Goal: Task Accomplishment & Management: Manage account settings

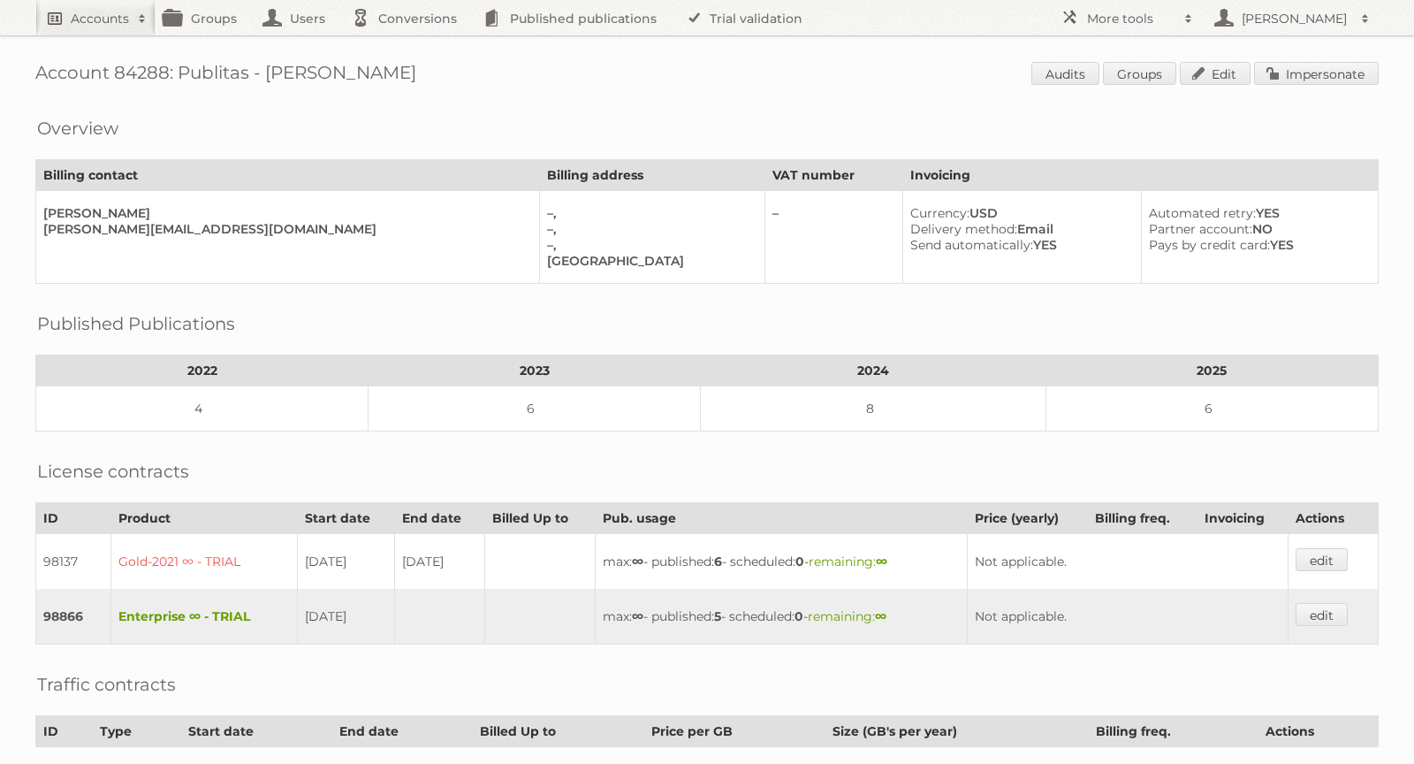
click at [72, 29] on link "Accounts" at bounding box center [95, 17] width 120 height 35
paste input"] "[EMAIL_ADDRESS][DOMAIN_NAME]"
type input"] "[EMAIL_ADDRESS][DOMAIN_NAME]"
click at [420, 61] on input "Search" at bounding box center [420, 58] width 27 height 27
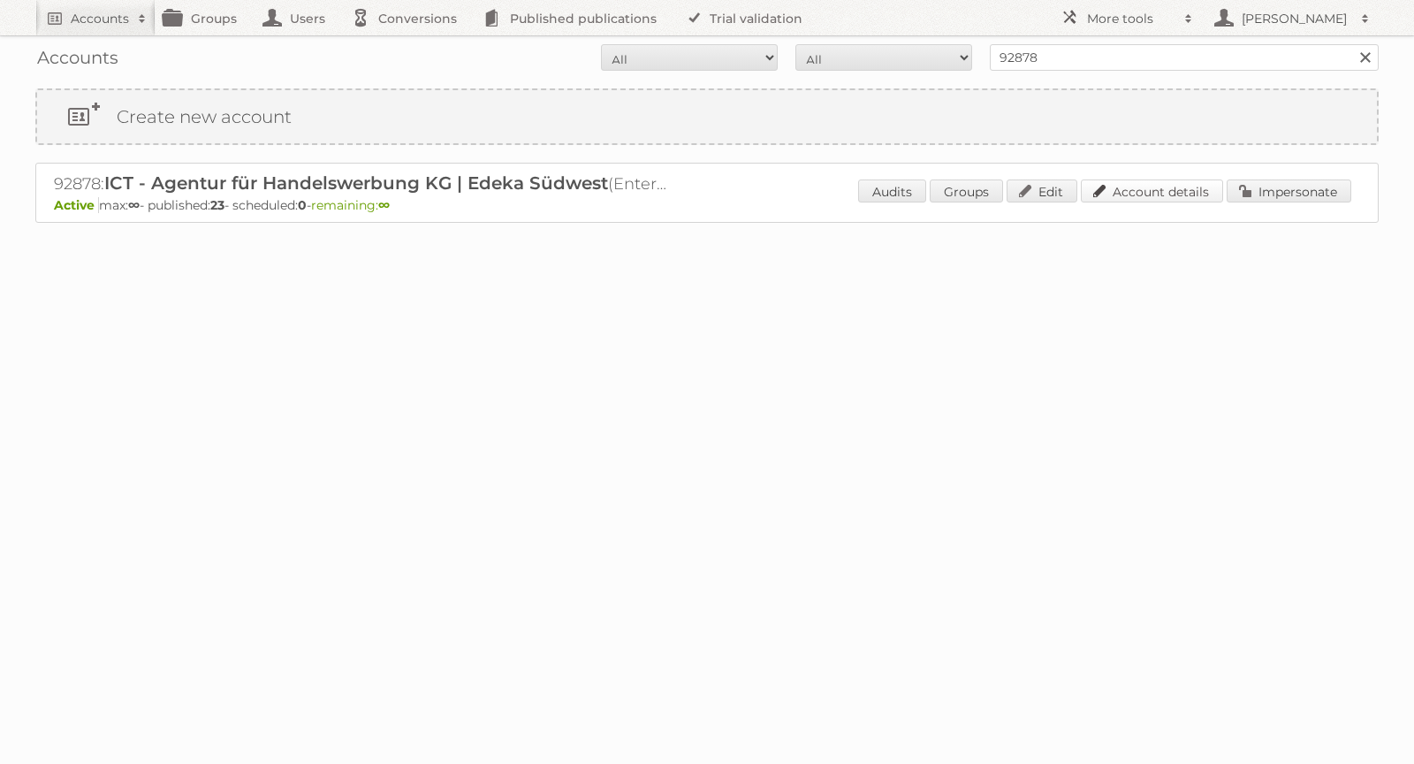
click at [1190, 191] on link "Account details" at bounding box center [1152, 190] width 142 height 23
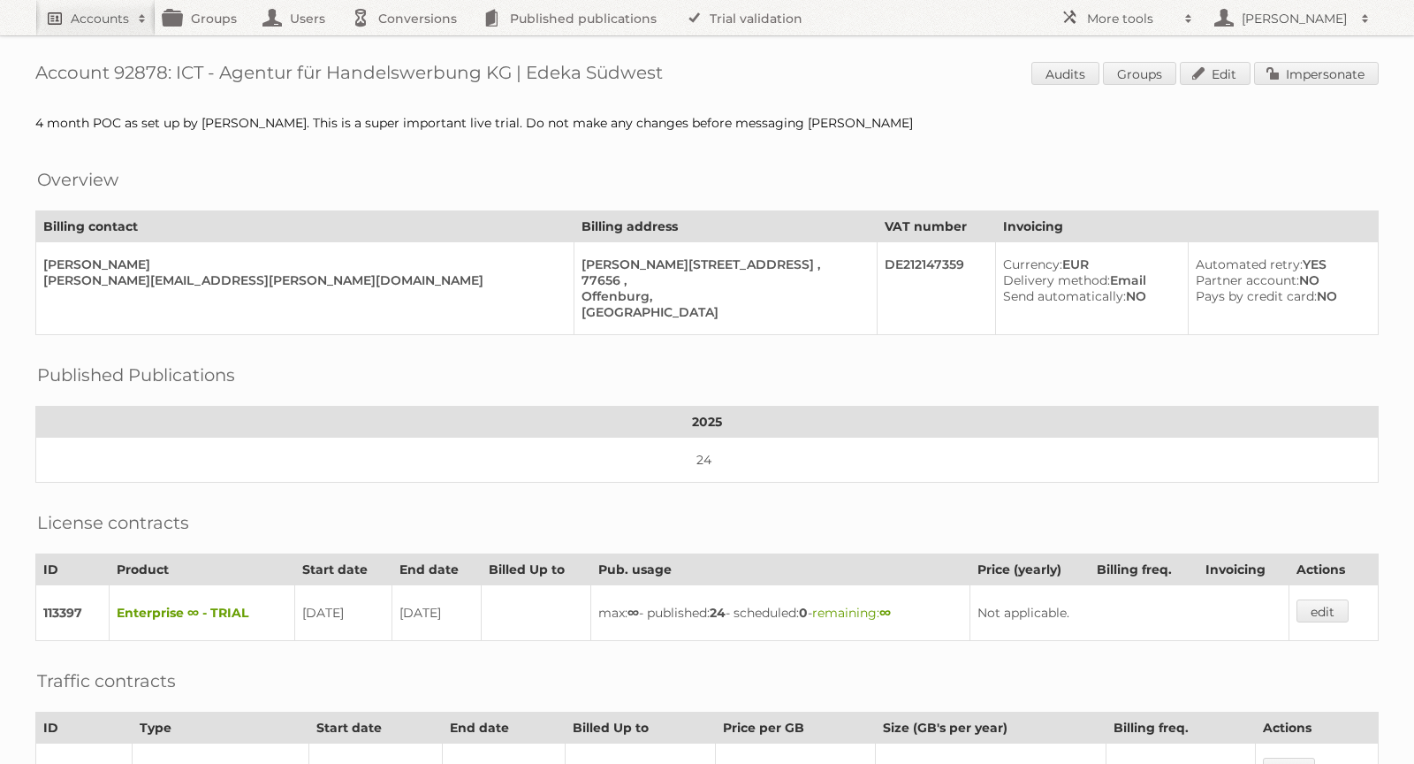
click at [105, 8] on link "Accounts" at bounding box center [95, 17] width 120 height 35
paste input"] "jacco@relatieartikel-attentie.nl"
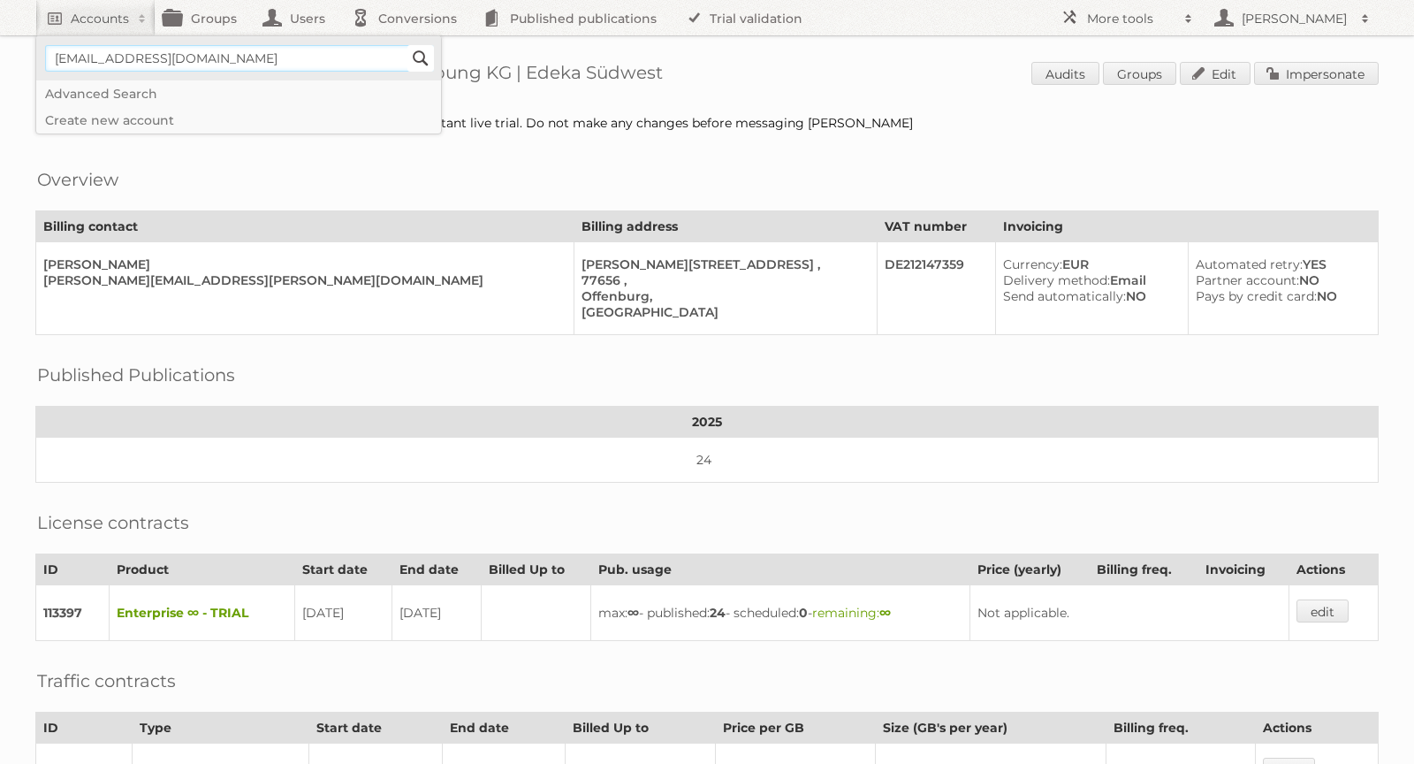
type input"] "[EMAIL_ADDRESS][DOMAIN_NAME]"
click at [420, 56] on input "Search" at bounding box center [420, 58] width 27 height 27
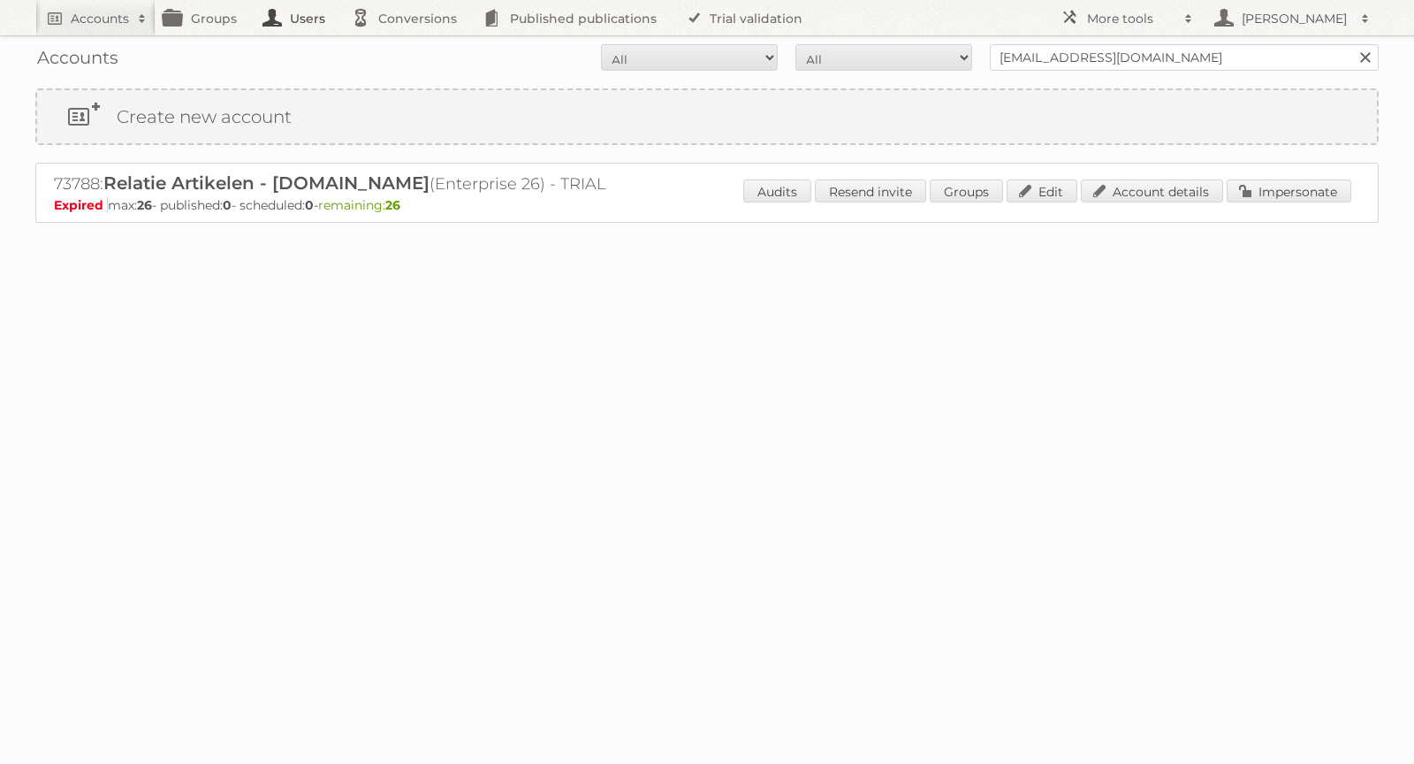
click at [312, 12] on link "Users" at bounding box center [299, 17] width 88 height 35
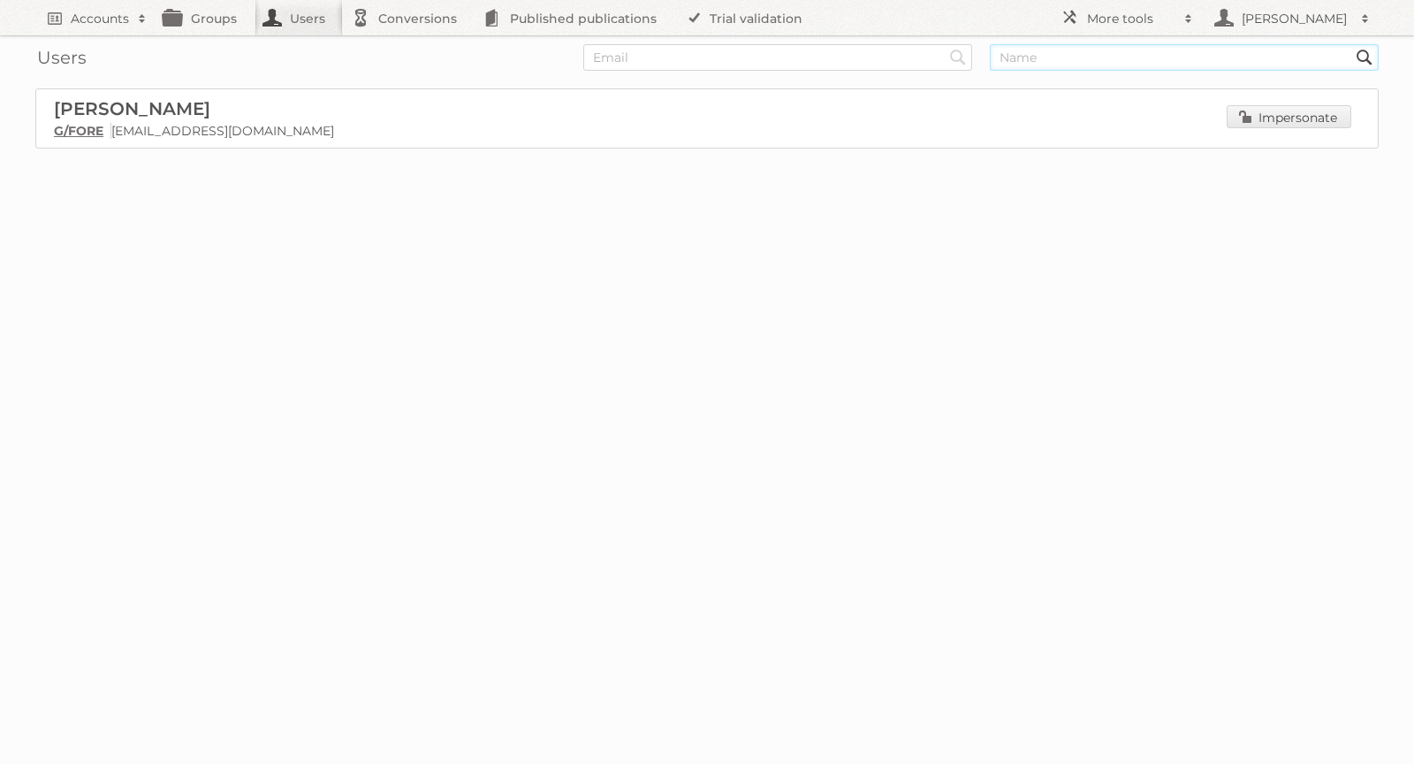
click at [1089, 51] on input "text" at bounding box center [1184, 57] width 389 height 27
paste input "Ulrike"
type input "Ulrike"
click at [945, 44] on input "Search" at bounding box center [958, 57] width 27 height 27
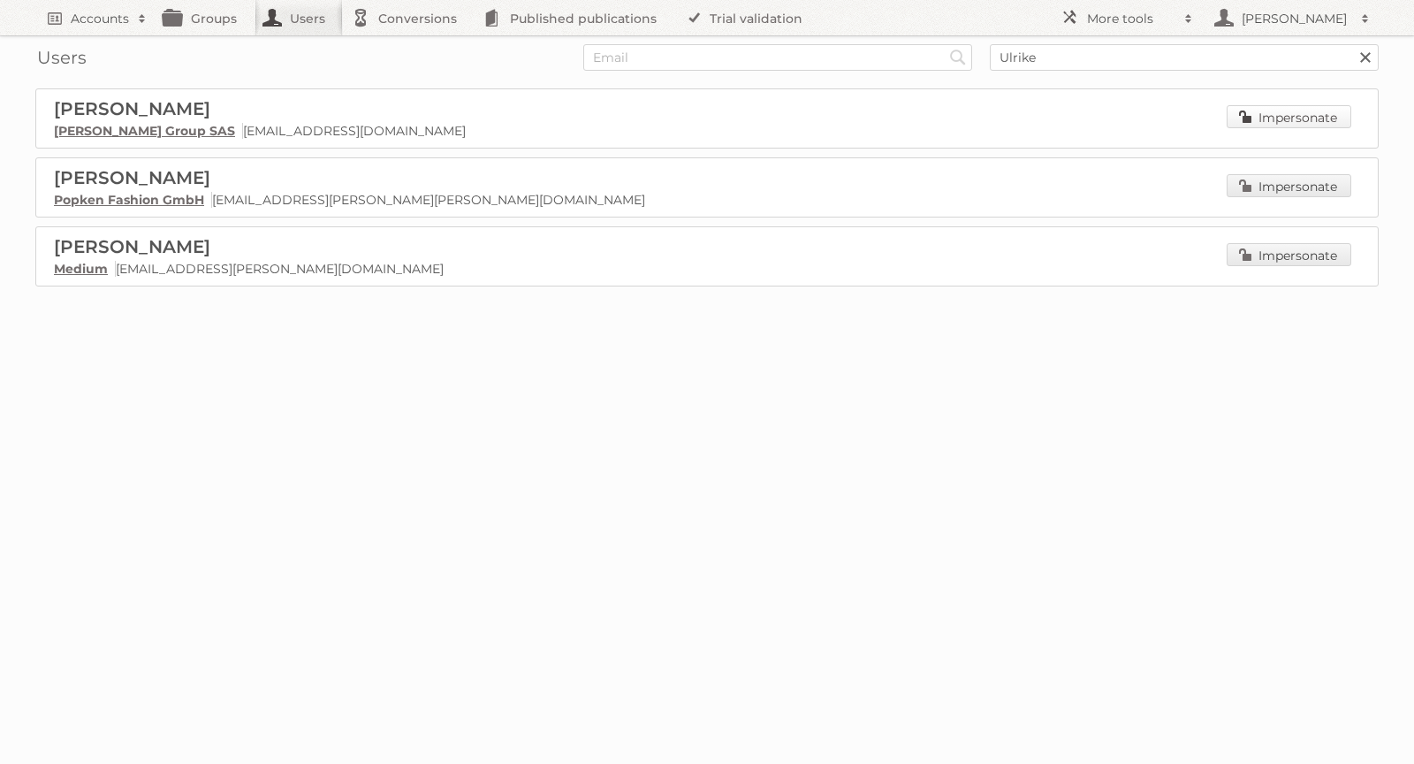
click at [1305, 117] on link "Impersonate" at bounding box center [1289, 116] width 125 height 23
click at [122, 194] on link "Popken Fashion GmbH" at bounding box center [129, 200] width 150 height 16
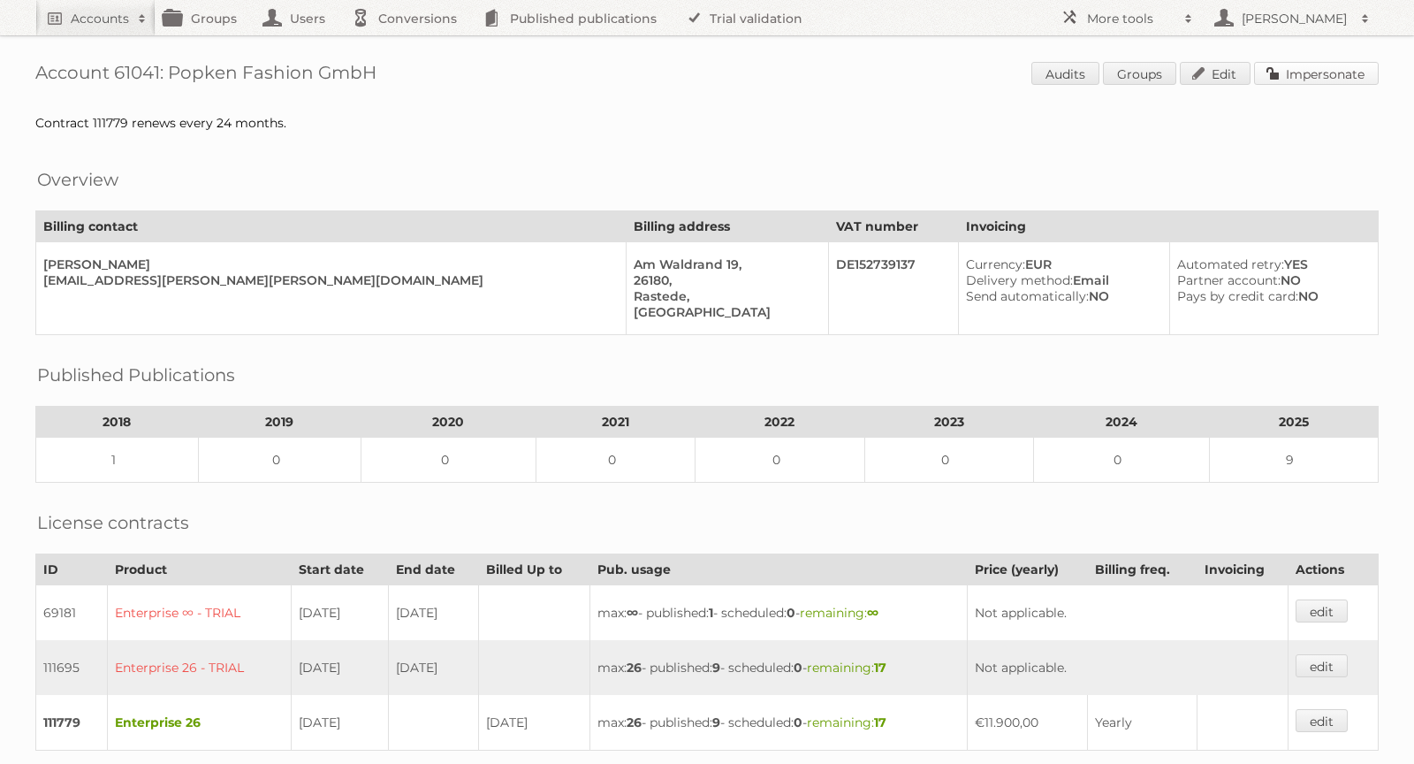
click at [1314, 70] on link "Impersonate" at bounding box center [1316, 73] width 125 height 23
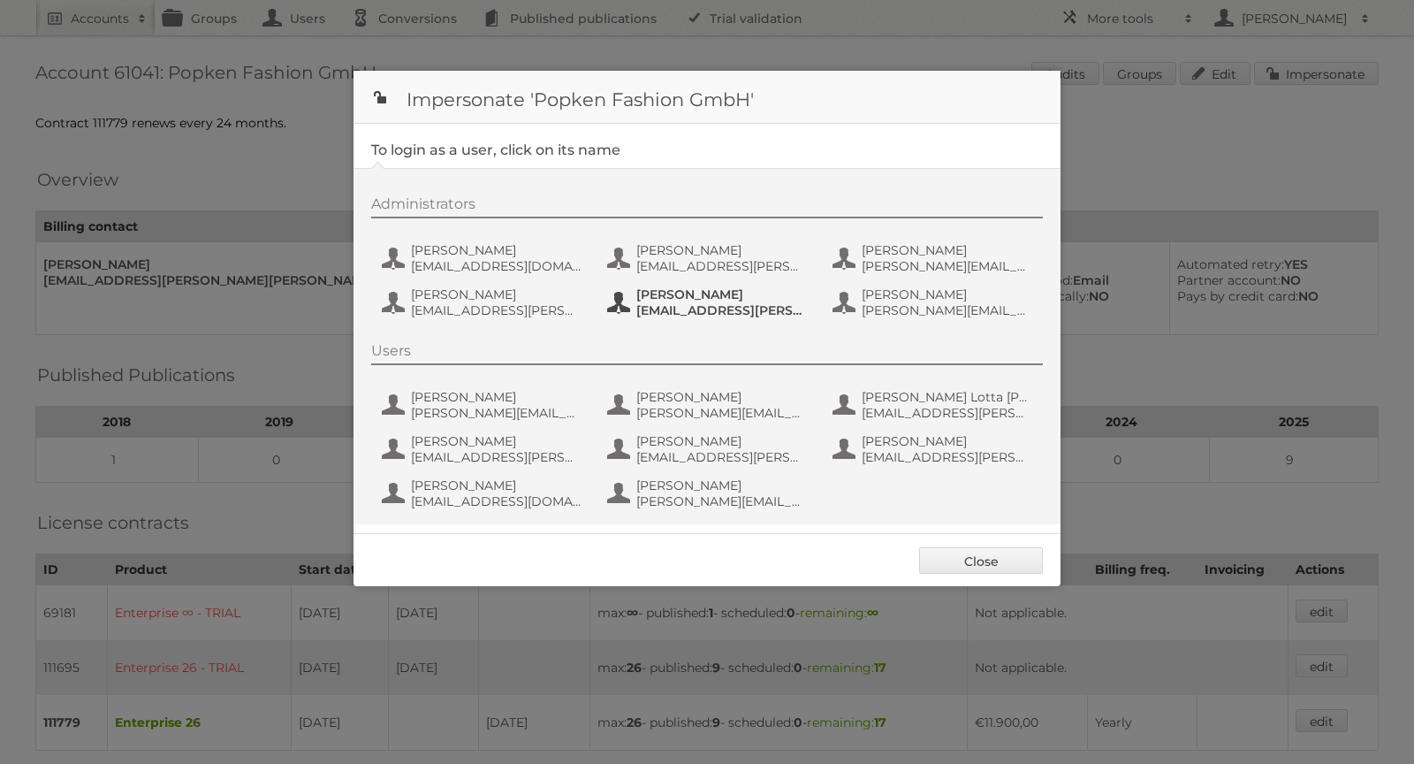
click at [705, 309] on span "ulrike.gundlach@popken.de" at bounding box center [721, 310] width 171 height 16
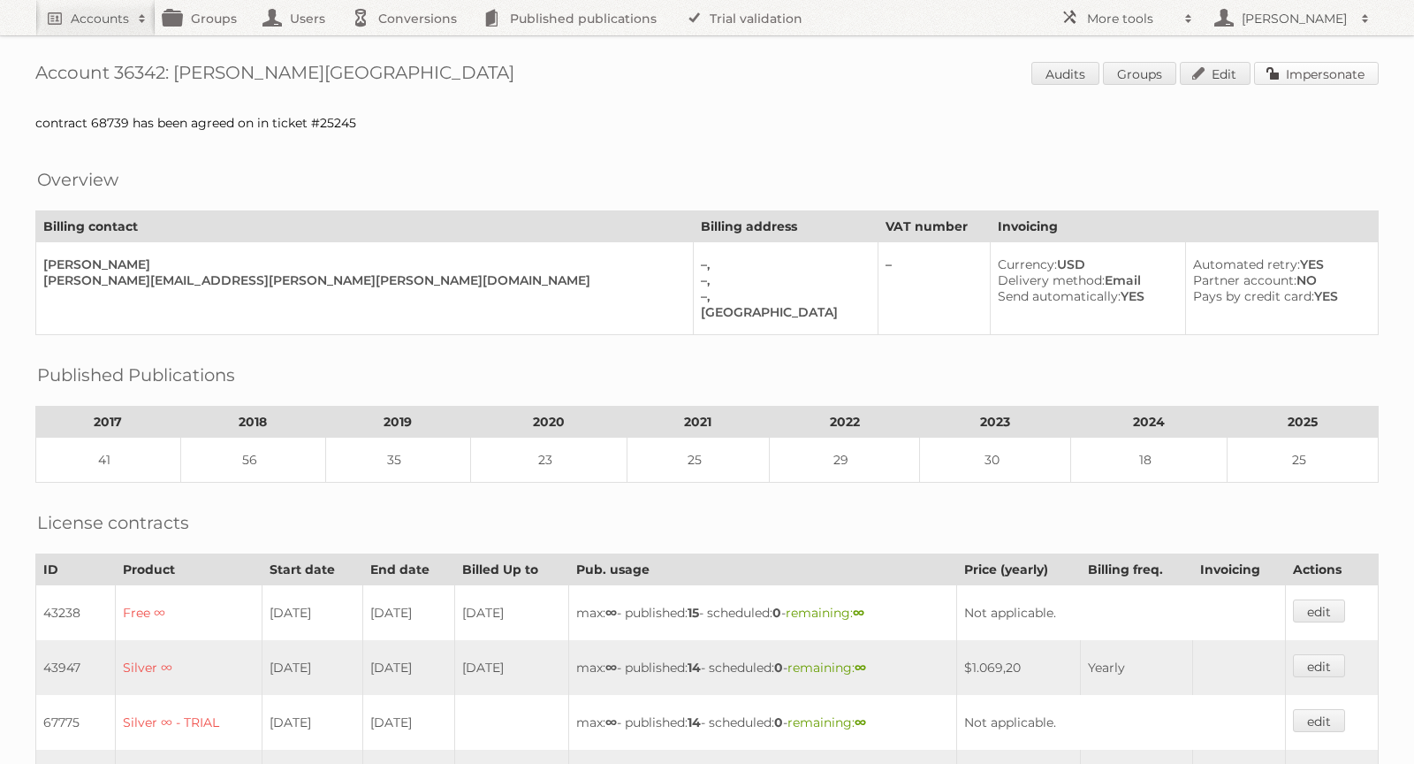
click at [1323, 64] on link "Impersonate" at bounding box center [1316, 73] width 125 height 23
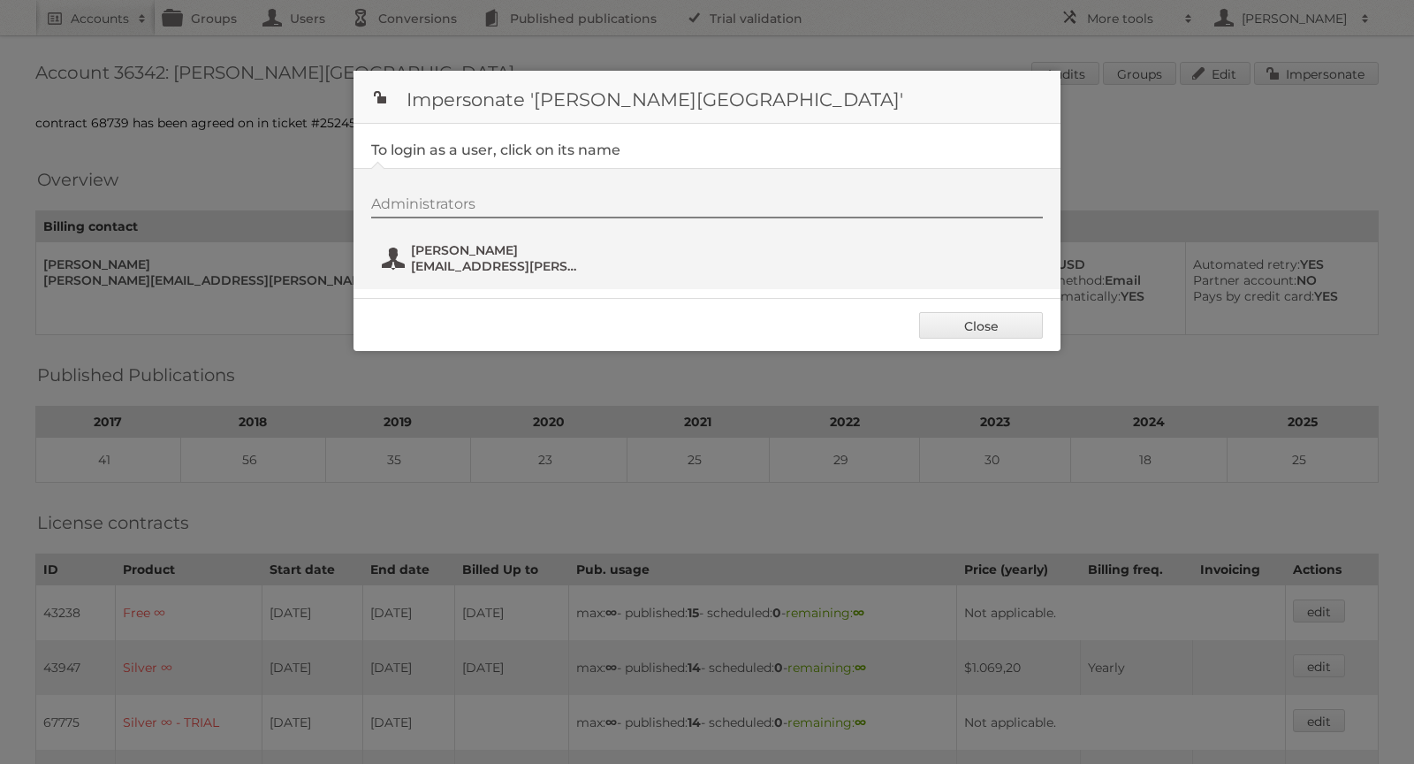
click at [491, 247] on span "Angus Souter" at bounding box center [496, 250] width 171 height 16
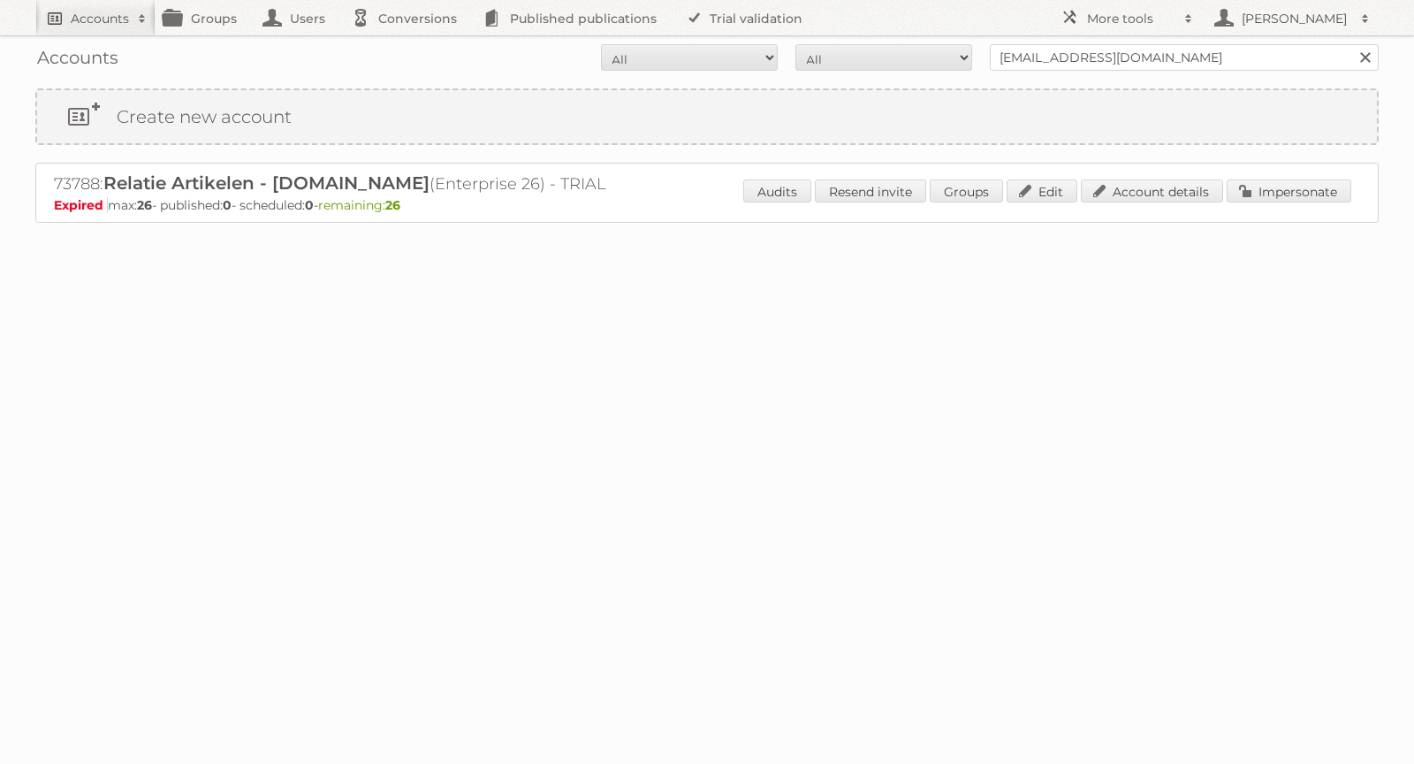
click at [98, 27] on h2 "Accounts" at bounding box center [100, 19] width 58 height 18
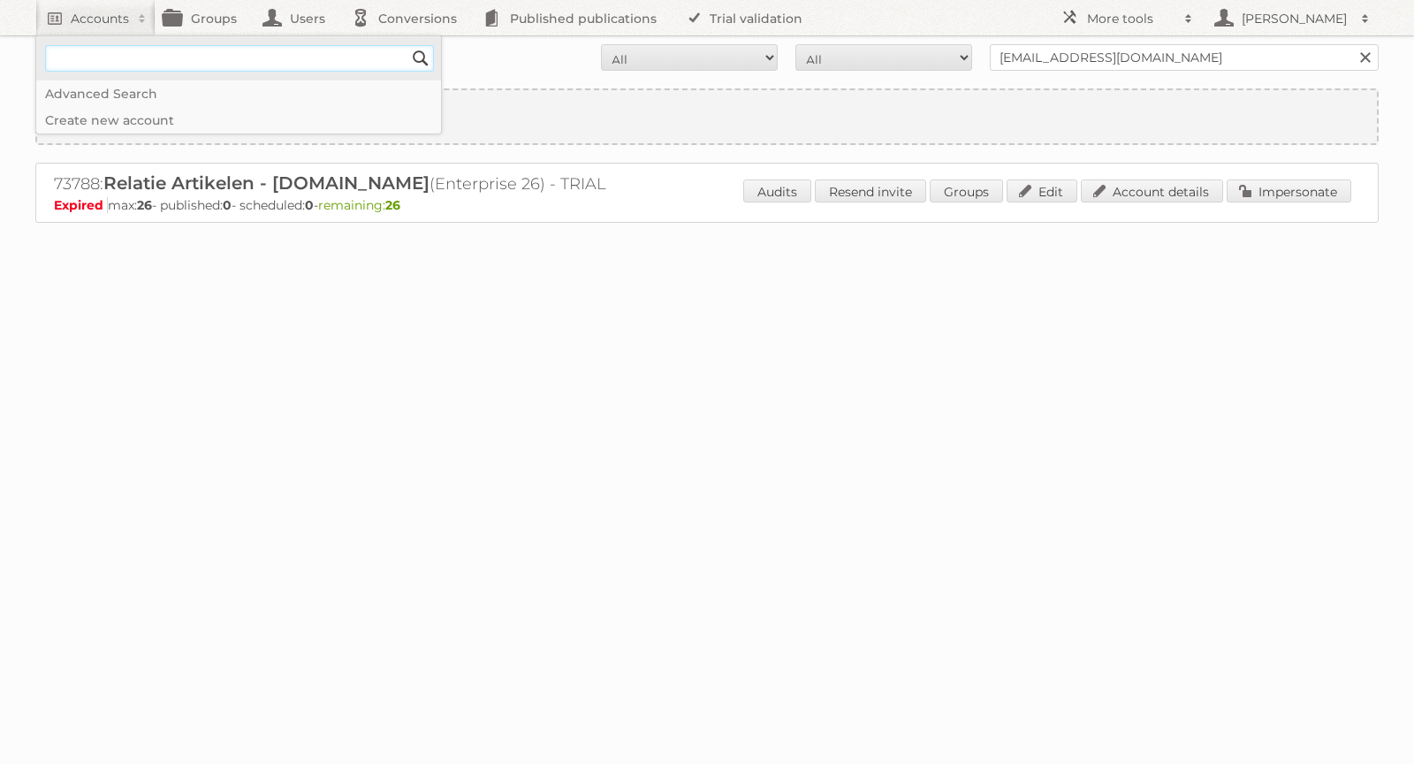
paste input"] "[PERSON_NAME][EMAIL_ADDRESS][PERSON_NAME][PERSON_NAME][DOMAIN_NAME]"
type input"] "[PERSON_NAME][EMAIL_ADDRESS][PERSON_NAME][PERSON_NAME][DOMAIN_NAME]"
click at [415, 49] on input "Search" at bounding box center [420, 58] width 27 height 27
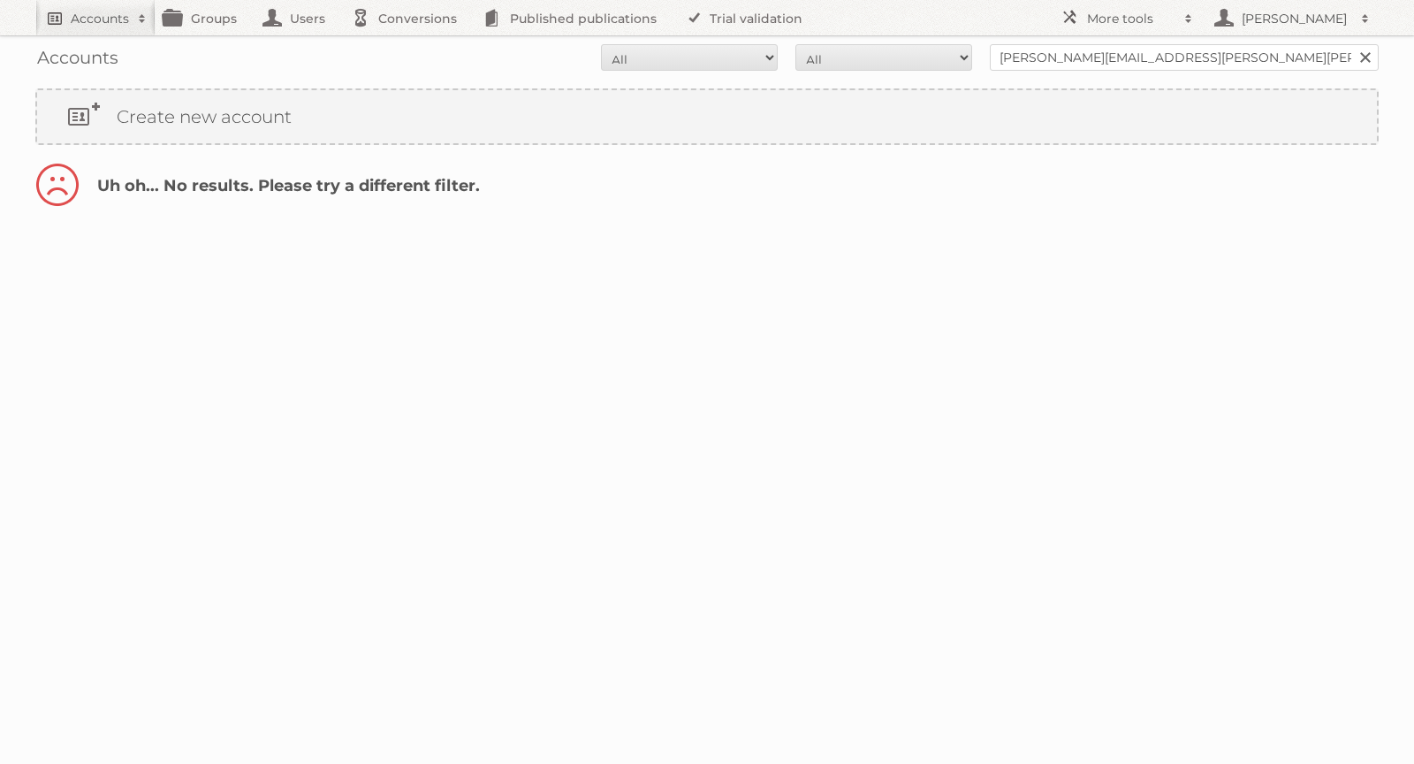
click at [117, 12] on h2 "Accounts" at bounding box center [100, 19] width 58 height 18
